Goal: Check status: Check status

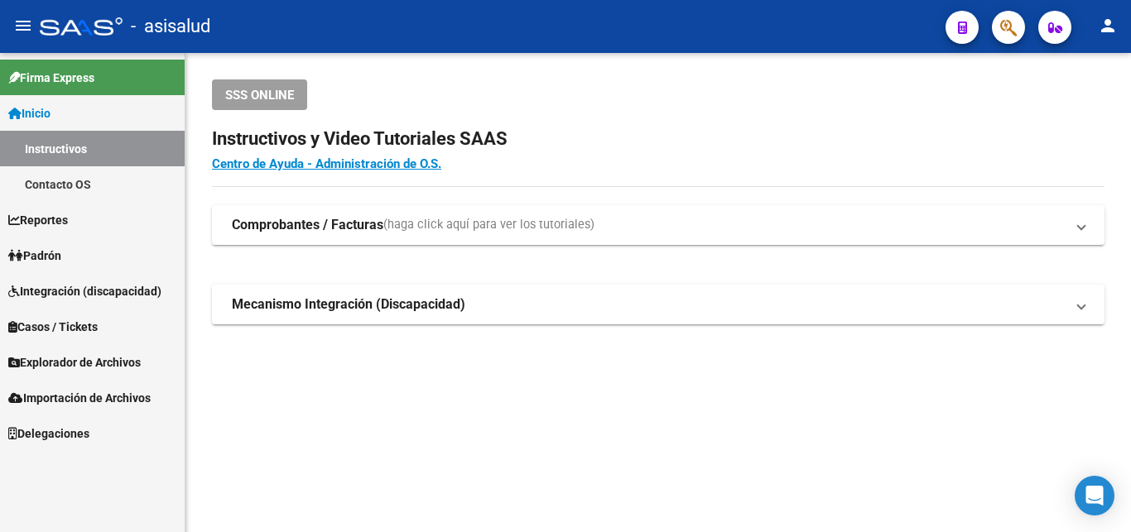
click at [45, 251] on span "Padrón" at bounding box center [34, 256] width 53 height 18
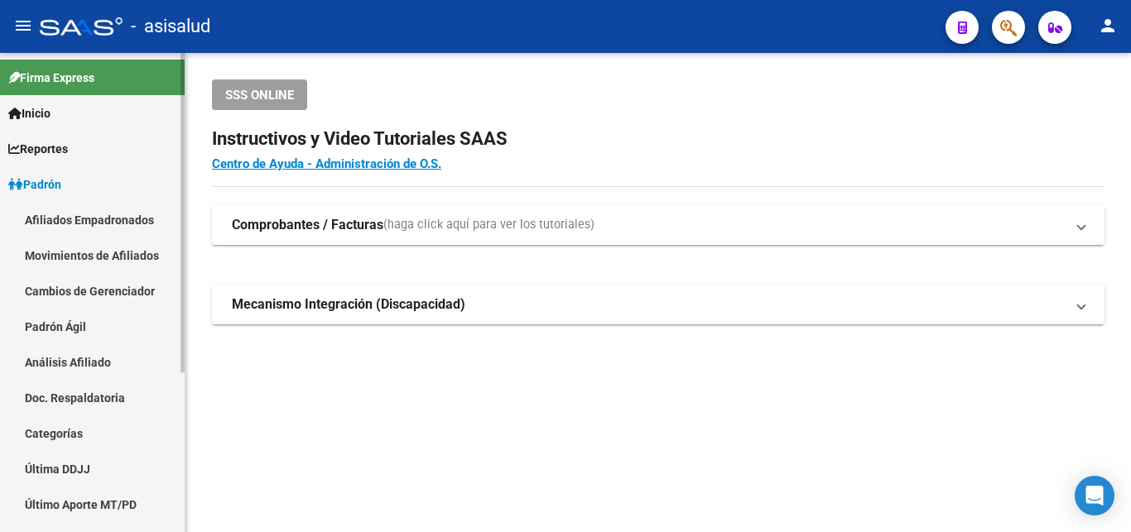
click at [57, 363] on link "Análisis Afiliado" at bounding box center [92, 362] width 185 height 36
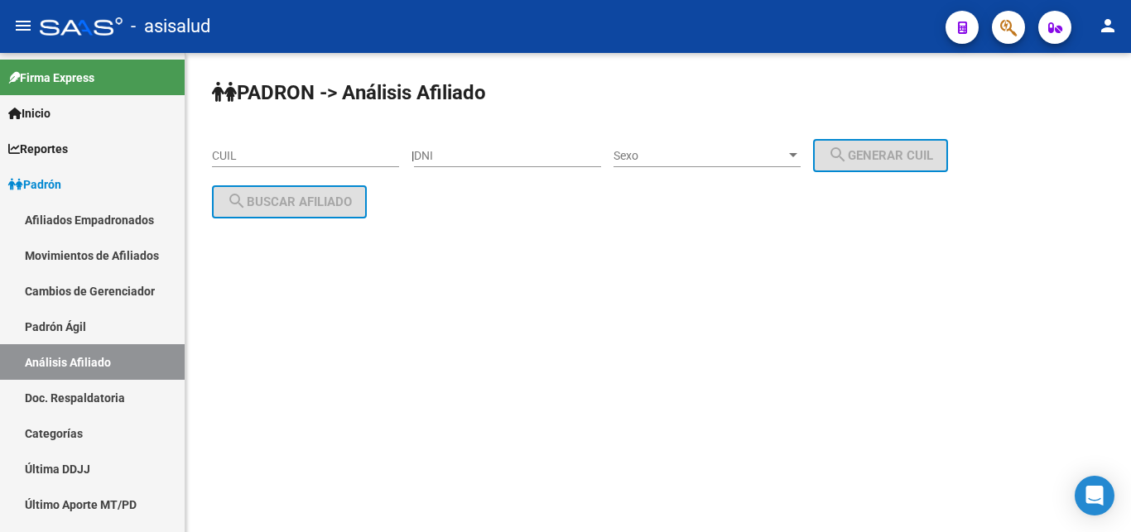
click at [220, 145] on div "CUIL" at bounding box center [305, 150] width 187 height 33
click at [220, 156] on input "CUIL" at bounding box center [305, 156] width 187 height 14
paste input "20-38229059-4"
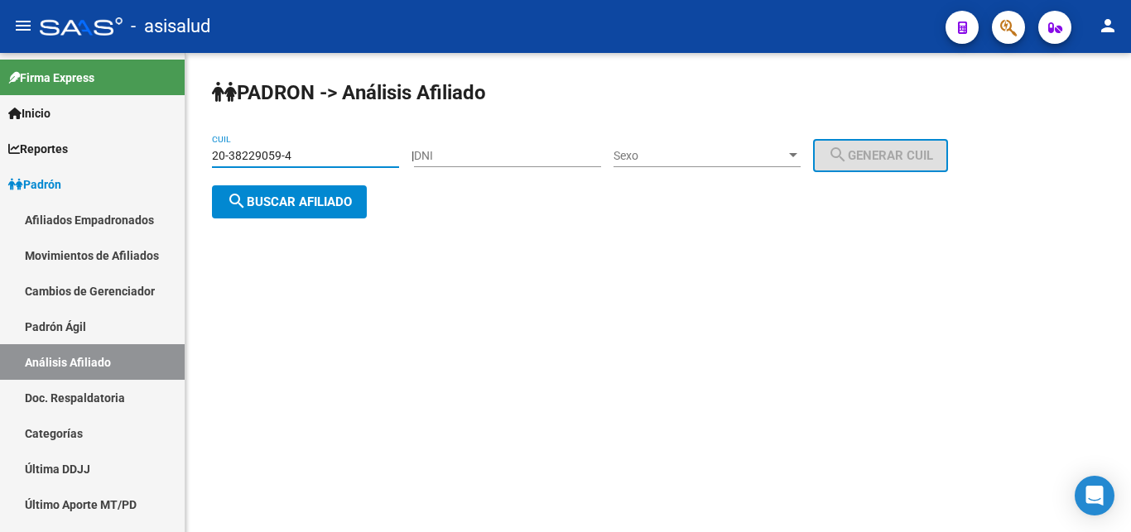
type input "20-38229059-4"
click at [284, 197] on span "search Buscar afiliado" at bounding box center [289, 202] width 125 height 15
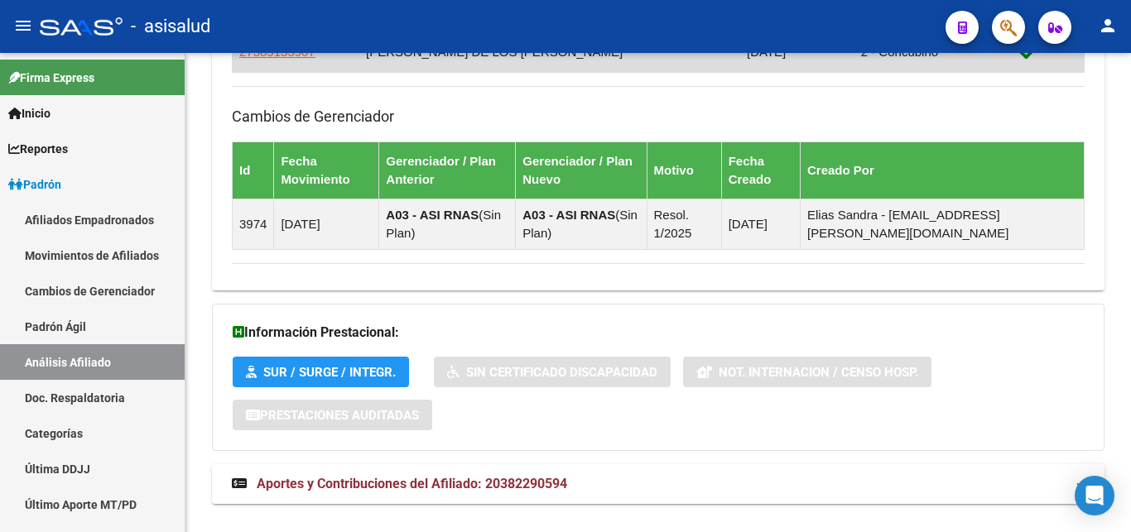
scroll to position [1121, 0]
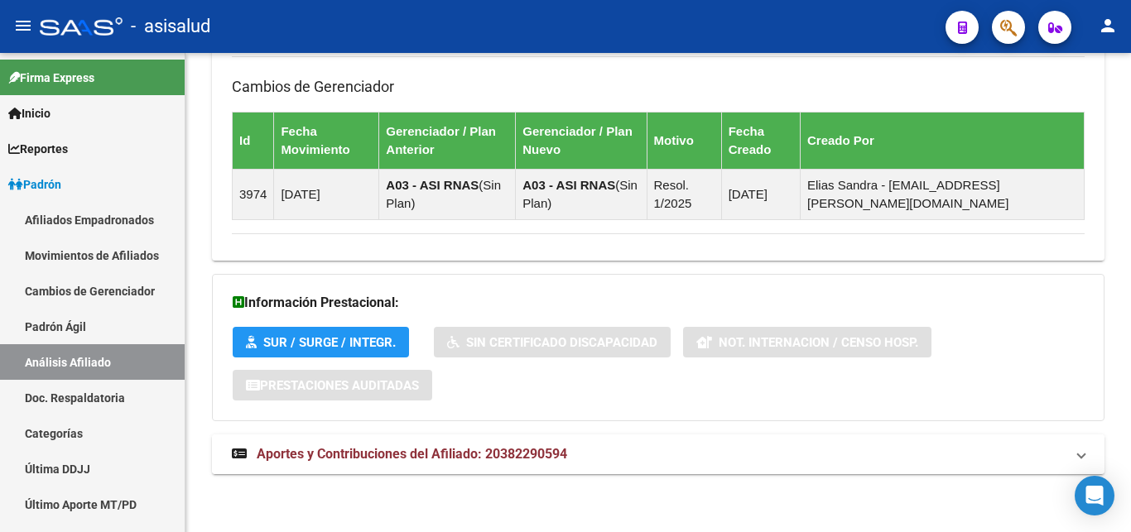
click at [437, 452] on span "Aportes y Contribuciones del Afiliado: 20382290594" at bounding box center [412, 454] width 310 height 16
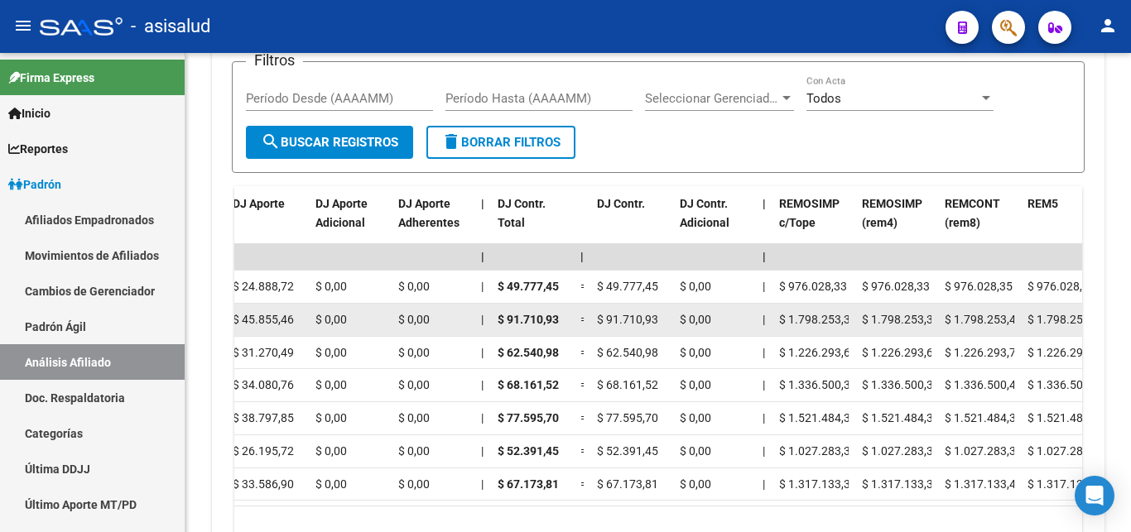
scroll to position [1680, 0]
